Goal: Transaction & Acquisition: Purchase product/service

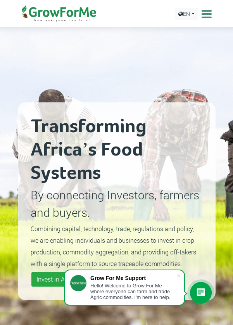
click at [209, 12] on icon at bounding box center [206, 14] width 12 height 12
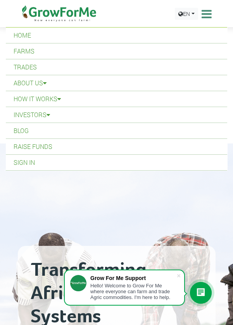
click at [15, 49] on link "Farms" at bounding box center [116, 51] width 221 height 16
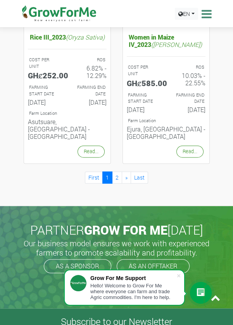
scroll to position [1306, 0]
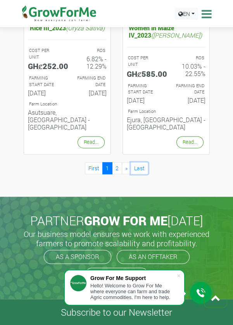
click at [145, 162] on link "Last" at bounding box center [139, 168] width 17 height 12
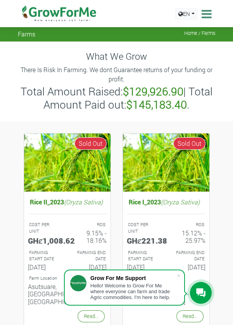
click at [211, 16] on icon at bounding box center [206, 14] width 12 height 12
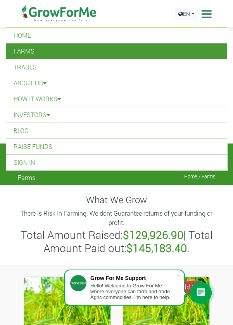
click at [21, 63] on link "Trades" at bounding box center [116, 67] width 221 height 16
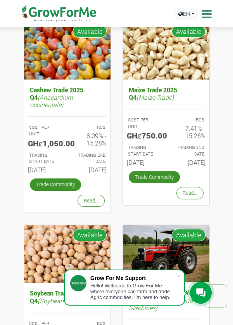
scroll to position [309, 0]
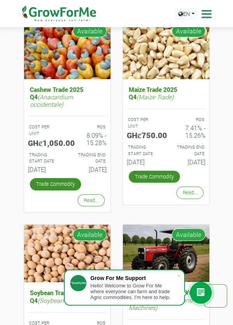
click at [90, 206] on link "Read..." at bounding box center [91, 200] width 27 height 12
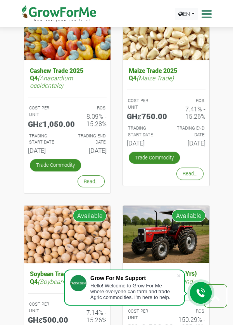
scroll to position [346, 0]
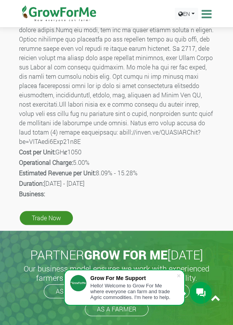
scroll to position [370, 0]
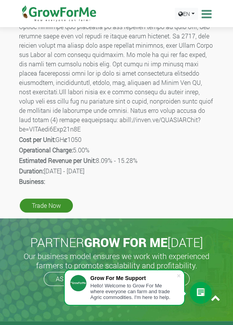
click at [42, 204] on link "Trade Now" at bounding box center [46, 206] width 53 height 14
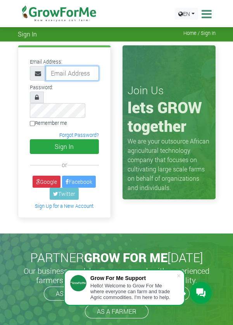
click at [57, 72] on input "email" at bounding box center [72, 73] width 53 height 15
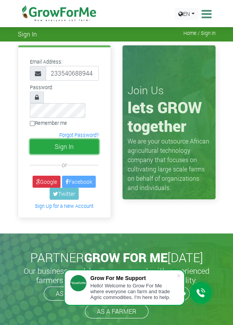
click at [55, 139] on button "Sign In" at bounding box center [64, 146] width 69 height 15
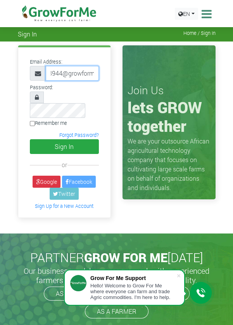
scroll to position [0, 33]
type input "233540688944@growforme"
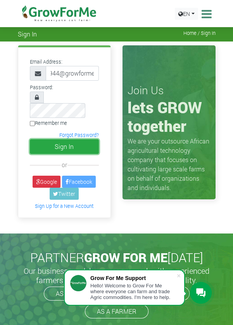
click at [47, 139] on button "Sign In" at bounding box center [64, 146] width 69 height 15
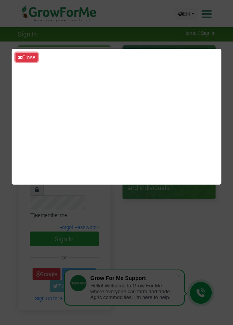
click at [28, 60] on button "Close" at bounding box center [27, 57] width 22 height 9
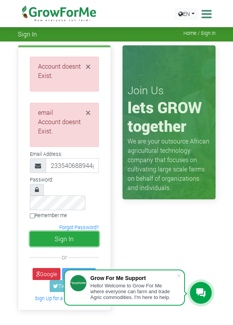
click at [65, 232] on button "Sign In" at bounding box center [64, 239] width 69 height 15
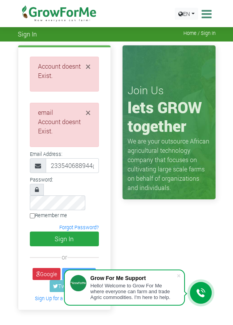
click at [138, 293] on div "Hello! Welcome to Grow For Me where everyone can farm and trade Agric commoditi…" at bounding box center [133, 291] width 86 height 17
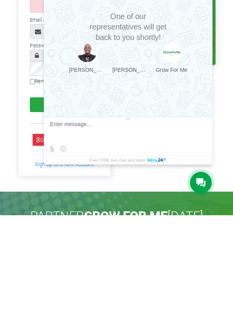
scroll to position [24, 0]
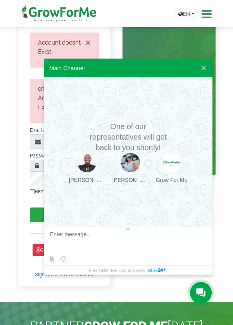
click at [96, 162] on div at bounding box center [86, 162] width 19 height 19
click at [152, 256] on div at bounding box center [128, 260] width 169 height 12
click at [129, 249] on textarea at bounding box center [127, 241] width 154 height 21
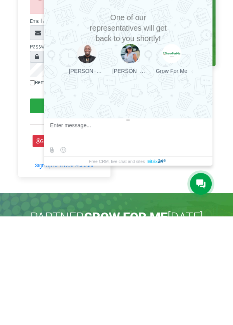
scroll to position [48, 0]
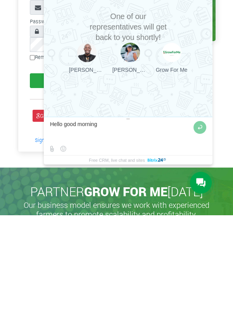
type textarea "Hello good morning"
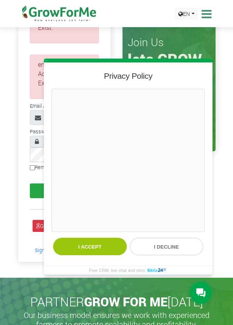
click at [88, 241] on button "I accept" at bounding box center [90, 246] width 74 height 17
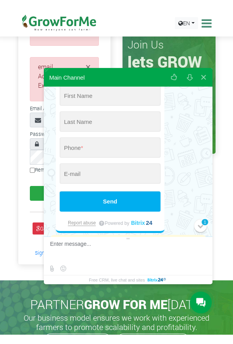
scroll to position [52, 0]
